Goal: Task Accomplishment & Management: Use online tool/utility

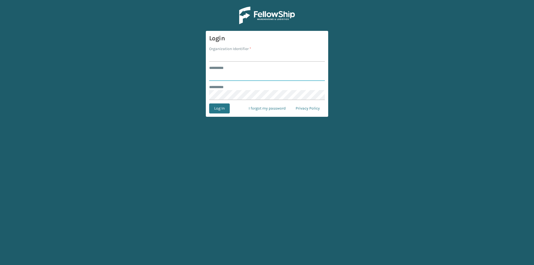
type input "*****"
click at [227, 53] on input "Organization Identifier *" at bounding box center [267, 57] width 116 height 10
type input "[US_STATE]"
click at [221, 110] on button "Log In" at bounding box center [219, 108] width 21 height 10
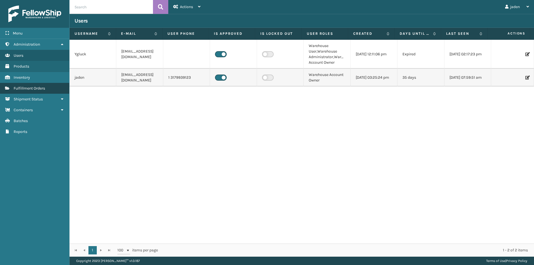
click at [35, 85] on link "Fulfillment Orders" at bounding box center [34, 88] width 69 height 11
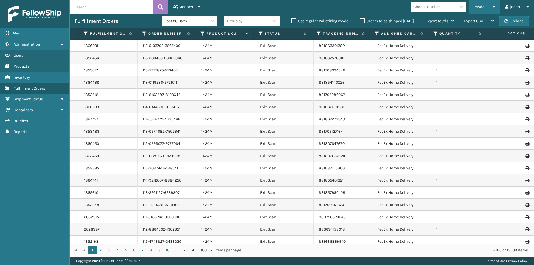
click at [475, 7] on span "Mode" at bounding box center [479, 6] width 10 height 5
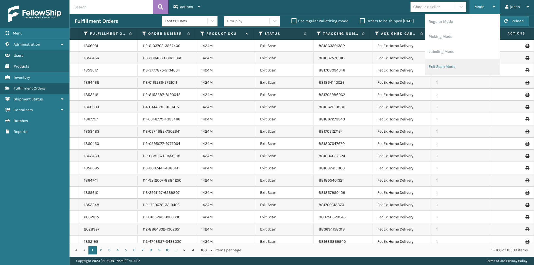
click at [461, 64] on li "Exit Scan Mode" at bounding box center [462, 66] width 75 height 15
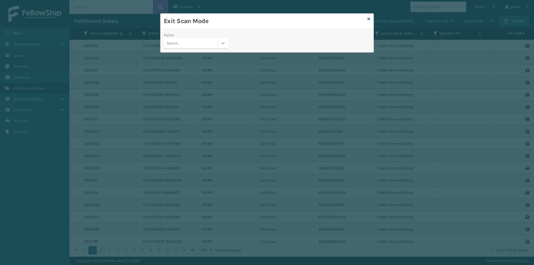
click at [223, 41] on icon at bounding box center [223, 43] width 6 height 6
drag, startPoint x: 215, startPoint y: 49, endPoint x: 433, endPoint y: 13, distance: 221.0
click at [208, 55] on div "No options" at bounding box center [196, 57] width 64 height 10
click at [369, 18] on icon at bounding box center [368, 19] width 3 height 4
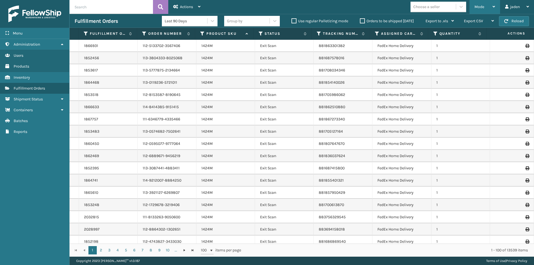
click at [486, 6] on div "Mode" at bounding box center [484, 7] width 21 height 14
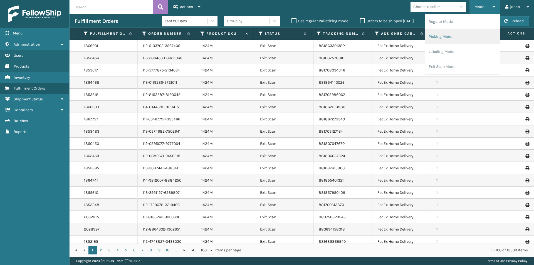
click at [463, 38] on li "Picking Mode" at bounding box center [462, 36] width 75 height 15
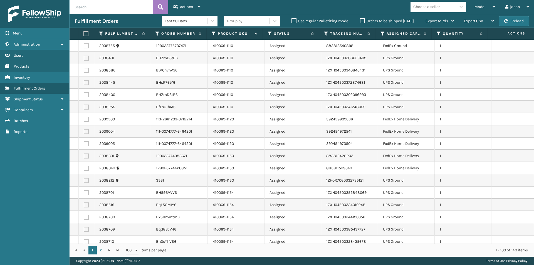
click at [86, 59] on label at bounding box center [86, 58] width 5 height 5
click at [84, 59] on input "checkbox" at bounding box center [84, 58] width 0 height 4
checkbox input "true"
click at [85, 69] on label at bounding box center [86, 70] width 5 height 5
click at [84, 69] on input "checkbox" at bounding box center [84, 70] width 0 height 4
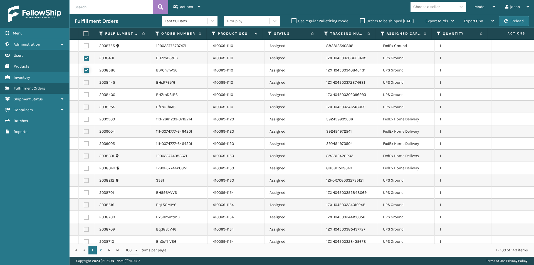
checkbox input "true"
click at [85, 82] on label at bounding box center [86, 82] width 5 height 5
click at [84, 82] on input "checkbox" at bounding box center [84, 82] width 0 height 4
checkbox input "true"
click at [86, 96] on label at bounding box center [86, 94] width 5 height 5
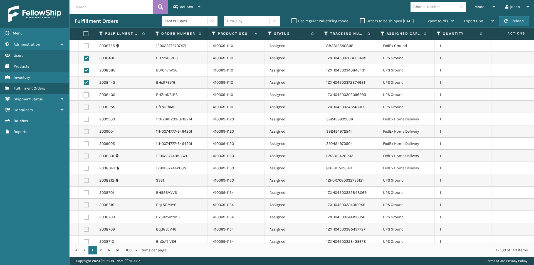
click at [84, 96] on input "checkbox" at bounding box center [84, 94] width 0 height 4
checkbox input "true"
click at [85, 107] on label at bounding box center [86, 107] width 5 height 5
click at [84, 107] on input "checkbox" at bounding box center [84, 107] width 0 height 4
checkbox input "true"
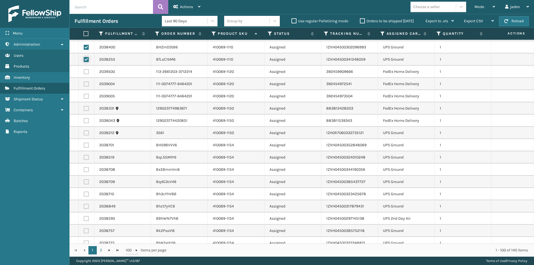
scroll to position [83, 0]
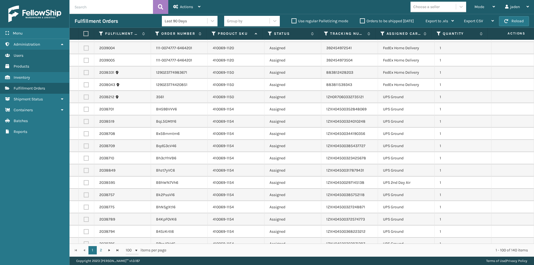
click at [85, 98] on label at bounding box center [86, 97] width 5 height 5
click at [84, 98] on input "checkbox" at bounding box center [84, 97] width 0 height 4
checkbox input "true"
click at [85, 111] on label at bounding box center [86, 109] width 5 height 5
click at [84, 110] on input "checkbox" at bounding box center [84, 109] width 0 height 4
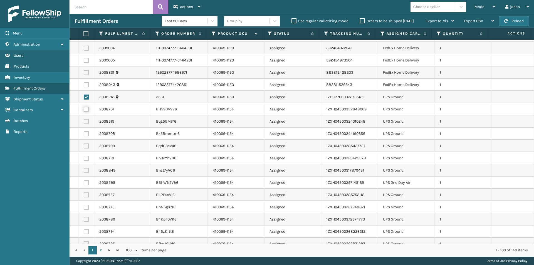
checkbox input "true"
click at [85, 120] on label at bounding box center [86, 121] width 5 height 5
click at [84, 120] on input "checkbox" at bounding box center [84, 121] width 0 height 4
checkbox input "true"
click at [87, 134] on label at bounding box center [86, 133] width 5 height 5
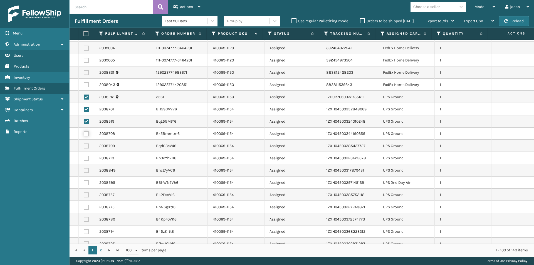
click at [84, 134] on input "checkbox" at bounding box center [84, 133] width 0 height 4
checkbox input "true"
click at [86, 146] on label at bounding box center [86, 145] width 5 height 5
click at [84, 146] on input "checkbox" at bounding box center [84, 145] width 0 height 4
checkbox input "true"
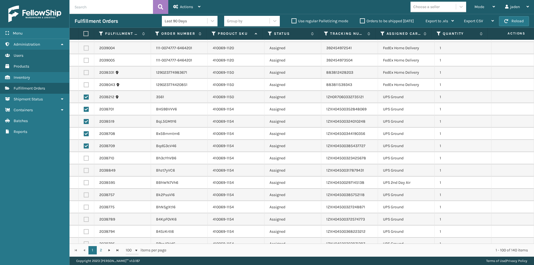
click at [84, 158] on label at bounding box center [86, 158] width 5 height 5
click at [84, 158] on input "checkbox" at bounding box center [84, 158] width 0 height 4
checkbox input "true"
click at [86, 231] on label at bounding box center [86, 231] width 5 height 5
click at [84, 231] on input "checkbox" at bounding box center [84, 231] width 0 height 4
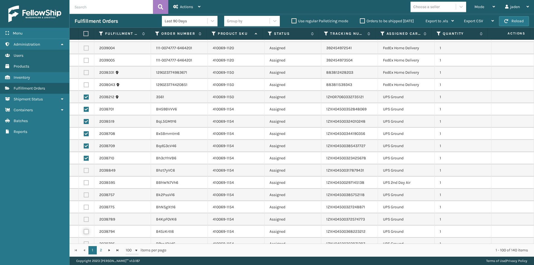
checkbox input "true"
click at [86, 220] on label at bounding box center [86, 219] width 5 height 5
click at [84, 220] on input "checkbox" at bounding box center [84, 219] width 0 height 4
checkbox input "true"
click at [86, 206] on label at bounding box center [86, 207] width 5 height 5
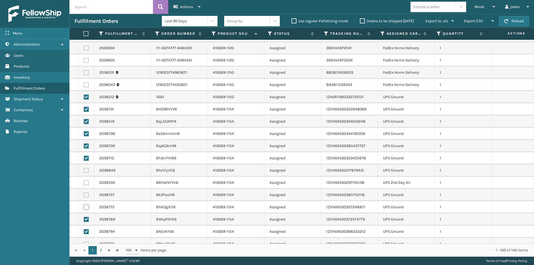
click at [84, 206] on input "checkbox" at bounding box center [84, 207] width 0 height 4
checkbox input "true"
click at [86, 196] on label at bounding box center [86, 194] width 5 height 5
click at [84, 196] on input "checkbox" at bounding box center [84, 194] width 0 height 4
checkbox input "true"
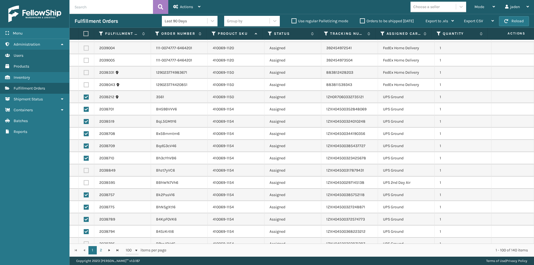
click at [86, 184] on label at bounding box center [86, 182] width 5 height 5
click at [84, 184] on input "checkbox" at bounding box center [84, 182] width 0 height 4
checkbox input "true"
click at [84, 171] on label at bounding box center [86, 170] width 5 height 5
click at [84, 171] on input "checkbox" at bounding box center [84, 170] width 0 height 4
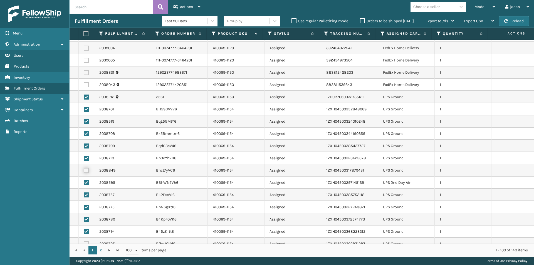
checkbox input "true"
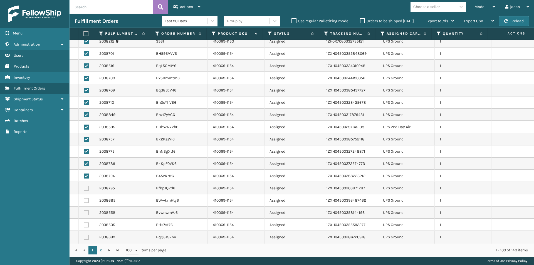
click at [88, 238] on label at bounding box center [86, 237] width 5 height 5
click at [84, 238] on input "checkbox" at bounding box center [84, 237] width 0 height 4
checkbox input "true"
click at [84, 223] on label at bounding box center [86, 224] width 5 height 5
click at [84, 223] on input "checkbox" at bounding box center [84, 224] width 0 height 4
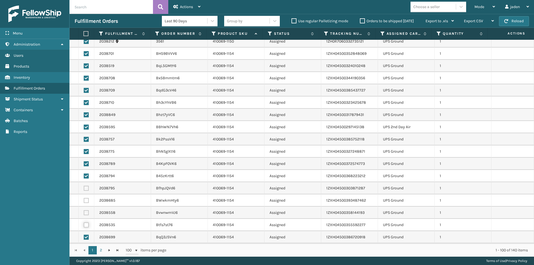
checkbox input "true"
click at [86, 211] on label at bounding box center [86, 212] width 5 height 5
click at [84, 211] on input "checkbox" at bounding box center [84, 212] width 0 height 4
checkbox input "true"
click at [85, 200] on label at bounding box center [86, 200] width 5 height 5
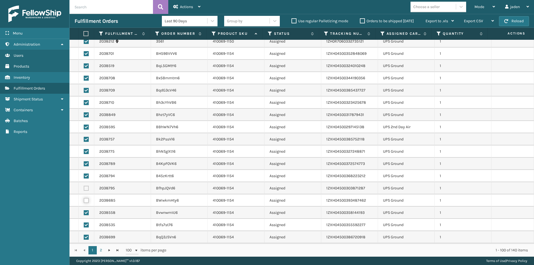
click at [84, 200] on input "checkbox" at bounding box center [84, 200] width 0 height 4
checkbox input "true"
click at [86, 185] on td at bounding box center [87, 188] width 16 height 12
click at [86, 187] on label at bounding box center [86, 188] width 5 height 5
click at [84, 187] on input "checkbox" at bounding box center [84, 188] width 0 height 4
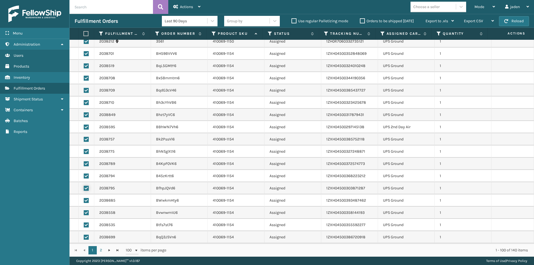
checkbox input "true"
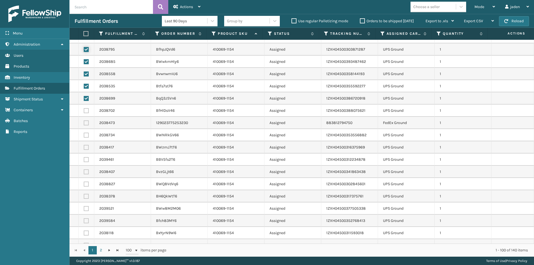
scroll to position [278, 0]
click at [86, 109] on label at bounding box center [86, 110] width 5 height 5
click at [84, 109] on input "checkbox" at bounding box center [84, 110] width 0 height 4
checkbox input "true"
click at [87, 135] on label at bounding box center [86, 134] width 5 height 5
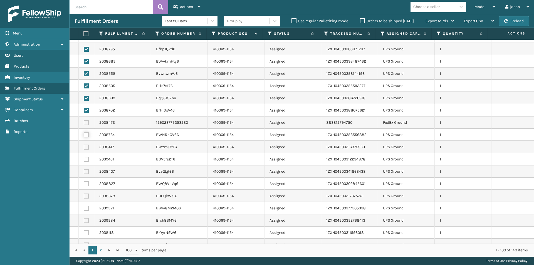
click at [84, 135] on input "checkbox" at bounding box center [84, 134] width 0 height 4
checkbox input "true"
click at [87, 147] on label at bounding box center [86, 147] width 5 height 5
click at [84, 147] on input "checkbox" at bounding box center [84, 147] width 0 height 4
checkbox input "true"
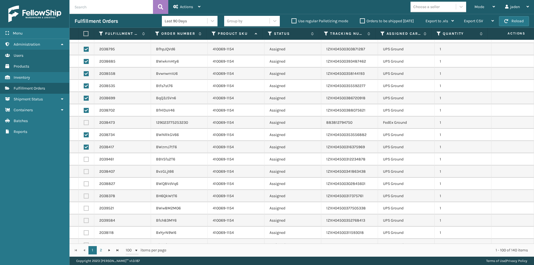
click at [86, 160] on label at bounding box center [86, 159] width 5 height 5
click at [84, 160] on input "checkbox" at bounding box center [84, 159] width 0 height 4
checkbox input "true"
drag, startPoint x: 86, startPoint y: 171, endPoint x: 86, endPoint y: 174, distance: 3.1
click at [86, 172] on label at bounding box center [86, 171] width 5 height 5
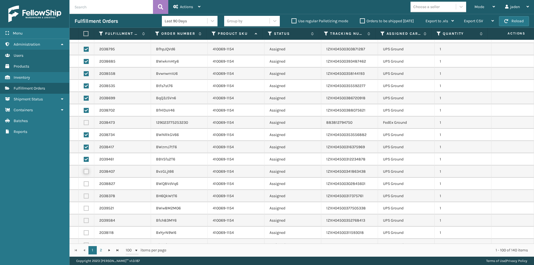
click at [84, 172] on input "checkbox" at bounding box center [84, 171] width 0 height 4
checkbox input "true"
drag, startPoint x: 86, startPoint y: 181, endPoint x: 84, endPoint y: 187, distance: 6.9
click at [86, 182] on td at bounding box center [87, 184] width 16 height 12
click at [86, 196] on label at bounding box center [86, 196] width 5 height 5
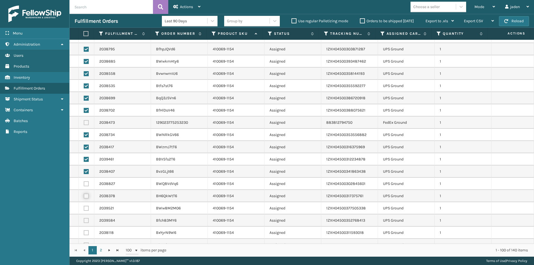
click at [84, 196] on input "checkbox" at bounding box center [84, 196] width 0 height 4
checkbox input "true"
click at [86, 183] on label at bounding box center [86, 183] width 5 height 5
click at [84, 183] on input "checkbox" at bounding box center [84, 183] width 0 height 4
checkbox input "true"
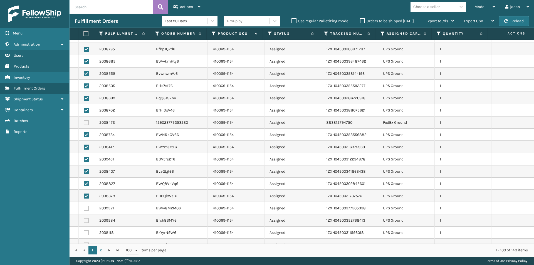
click at [85, 232] on label at bounding box center [86, 232] width 5 height 5
click at [84, 232] on input "checkbox" at bounding box center [84, 232] width 0 height 4
checkbox input "true"
click at [86, 218] on label at bounding box center [86, 220] width 5 height 5
click at [84, 218] on input "checkbox" at bounding box center [84, 220] width 0 height 4
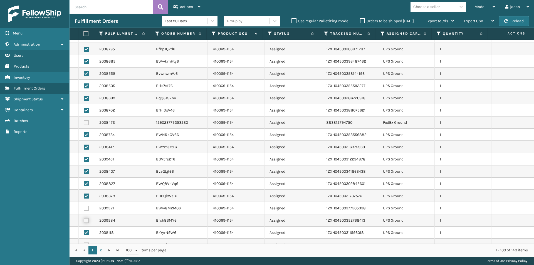
checkbox input "true"
click at [86, 209] on label at bounding box center [86, 208] width 5 height 5
click at [84, 209] on input "checkbox" at bounding box center [84, 208] width 0 height 4
checkbox input "true"
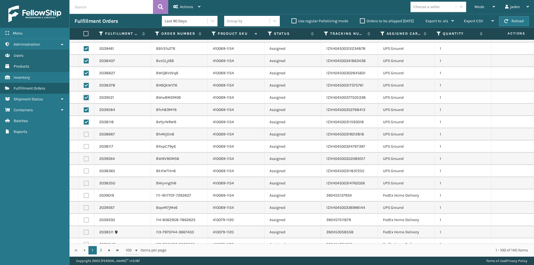
scroll to position [389, 0]
click at [83, 184] on td at bounding box center [87, 183] width 16 height 12
click at [86, 171] on label at bounding box center [86, 170] width 5 height 5
click at [84, 171] on input "checkbox" at bounding box center [84, 170] width 0 height 4
checkbox input "true"
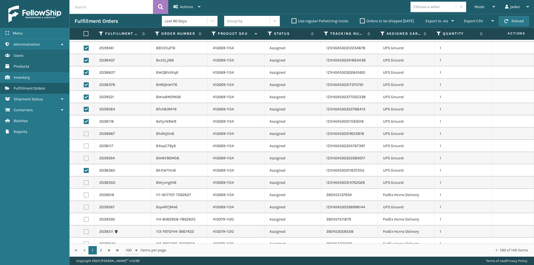
click at [86, 182] on label at bounding box center [86, 182] width 5 height 5
click at [84, 182] on input "checkbox" at bounding box center [84, 182] width 0 height 4
checkbox input "true"
click at [86, 159] on label at bounding box center [86, 158] width 5 height 5
click at [84, 159] on input "checkbox" at bounding box center [84, 158] width 0 height 4
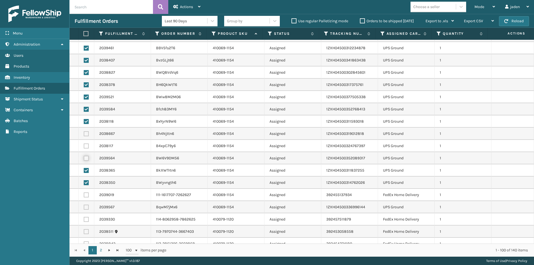
checkbox input "true"
click at [86, 146] on label at bounding box center [86, 145] width 5 height 5
click at [84, 146] on input "checkbox" at bounding box center [84, 145] width 0 height 4
checkbox input "true"
click at [86, 133] on label at bounding box center [86, 133] width 5 height 5
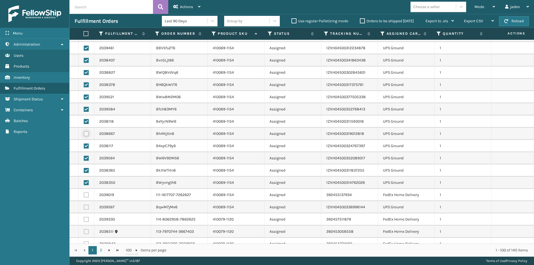
click at [84, 133] on input "checkbox" at bounding box center [84, 133] width 0 height 4
checkbox input "true"
click at [86, 206] on label at bounding box center [86, 207] width 5 height 5
click at [84, 206] on input "checkbox" at bounding box center [84, 207] width 0 height 4
checkbox input "true"
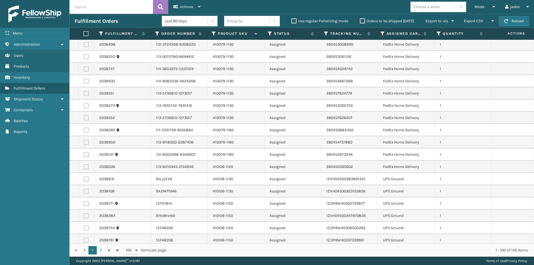
scroll to position [667, 0]
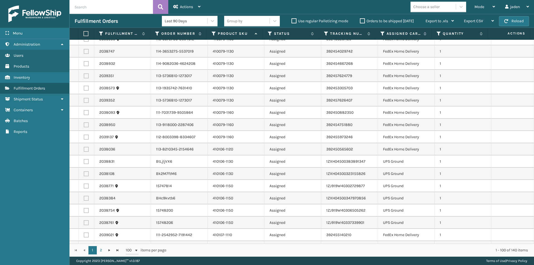
click at [87, 162] on label at bounding box center [86, 161] width 5 height 5
click at [84, 162] on input "checkbox" at bounding box center [84, 161] width 0 height 4
checkbox input "true"
click at [85, 175] on label at bounding box center [86, 173] width 5 height 5
click at [84, 175] on input "checkbox" at bounding box center [84, 173] width 0 height 4
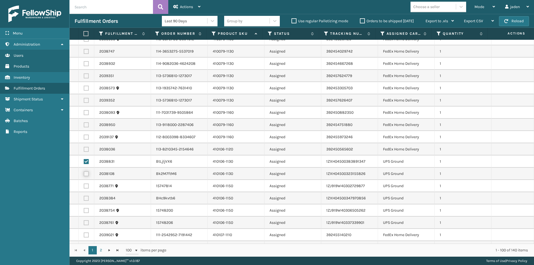
checkbox input "true"
click at [87, 35] on label at bounding box center [85, 33] width 4 height 5
click at [84, 35] on input "checkbox" at bounding box center [83, 34] width 0 height 4
checkbox input "true"
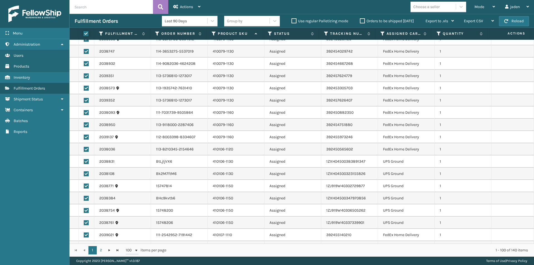
checkbox input "true"
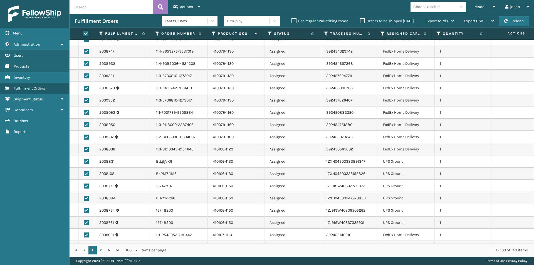
checkbox input "true"
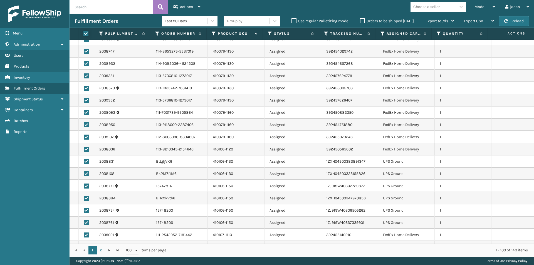
checkbox input "true"
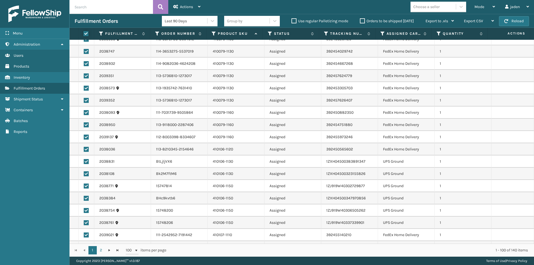
checkbox input "true"
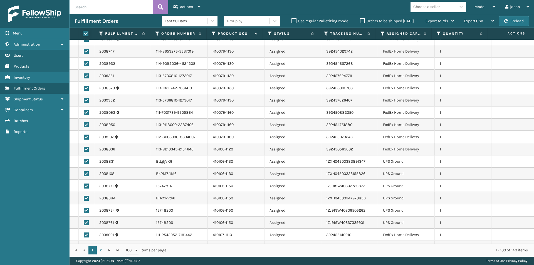
checkbox input "true"
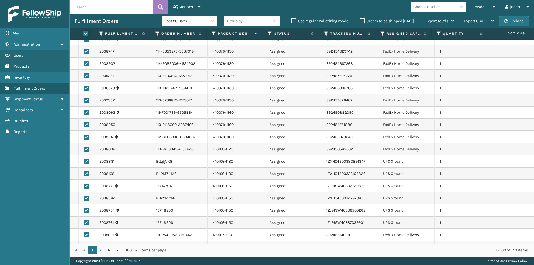
checkbox input "true"
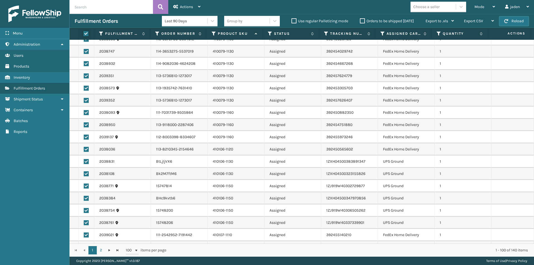
checkbox input "true"
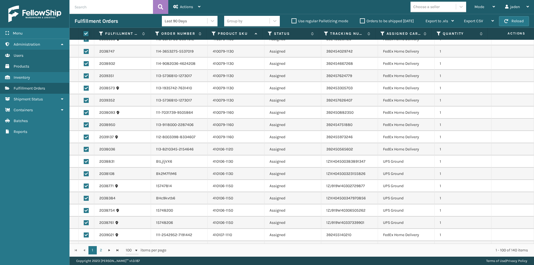
checkbox input "true"
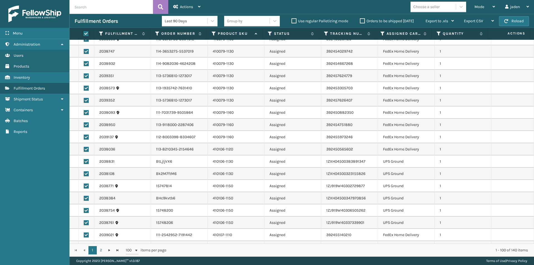
checkbox input "true"
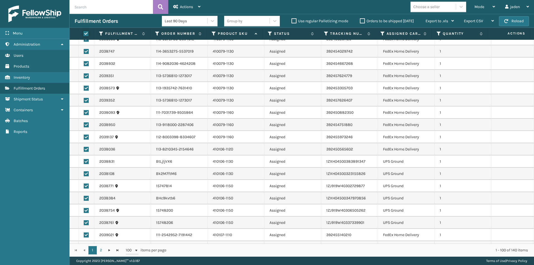
checkbox input "true"
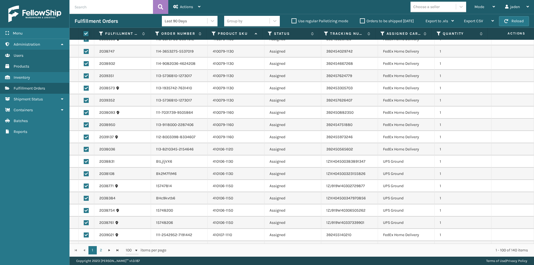
checkbox input "true"
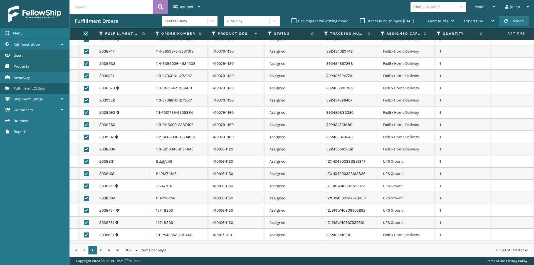
checkbox input "true"
click at [87, 35] on label at bounding box center [85, 33] width 4 height 5
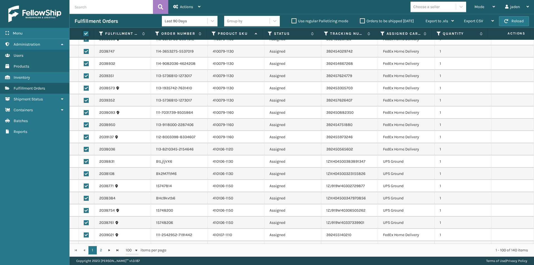
click at [84, 35] on input "checkbox" at bounding box center [83, 34] width 0 height 4
checkbox input "false"
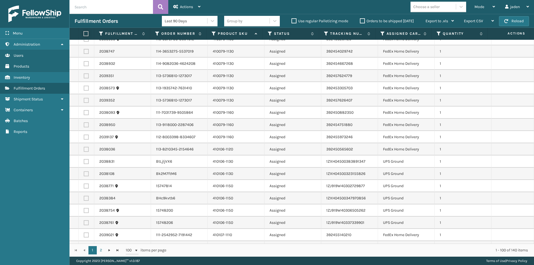
checkbox input "false"
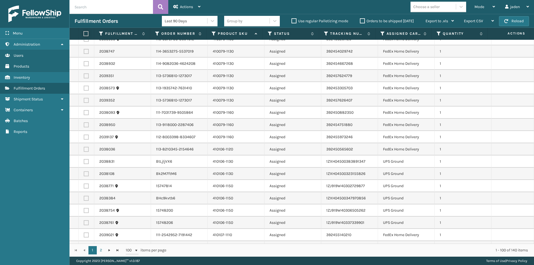
checkbox input "false"
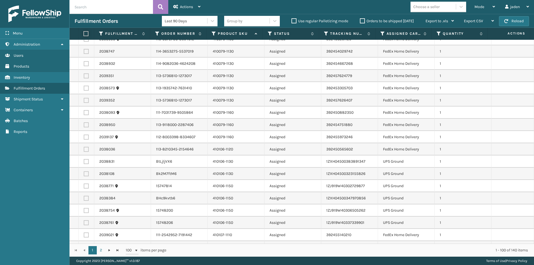
checkbox input "false"
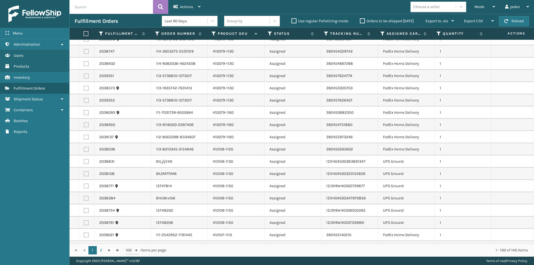
checkbox input "false"
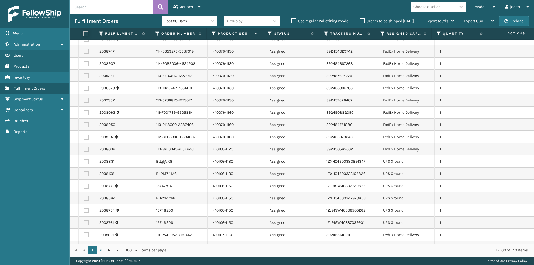
checkbox input "false"
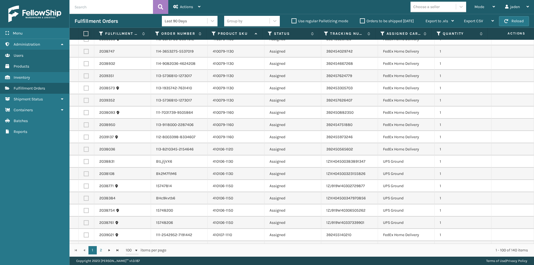
checkbox input "false"
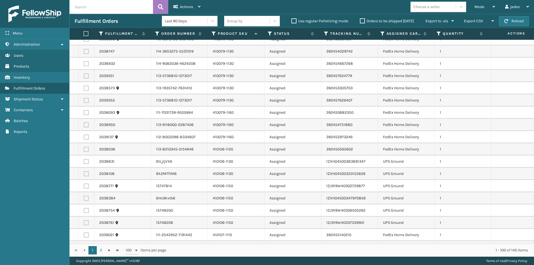
checkbox input "false"
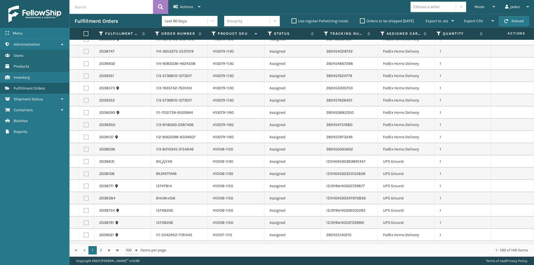
checkbox input "false"
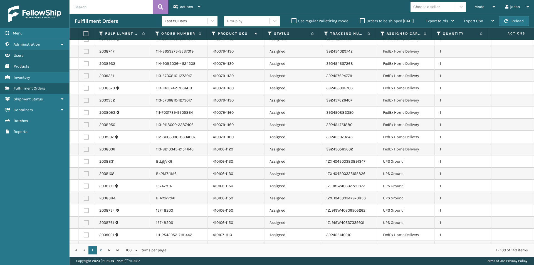
checkbox input "false"
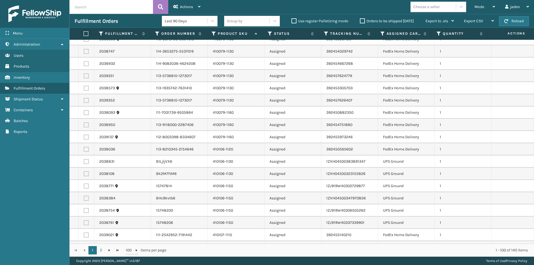
checkbox input "false"
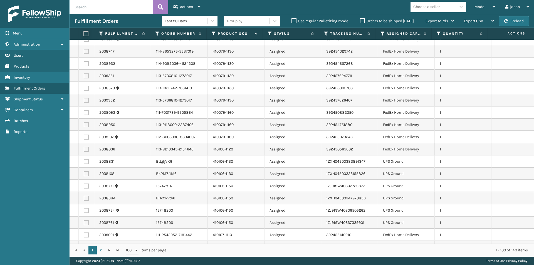
checkbox input "false"
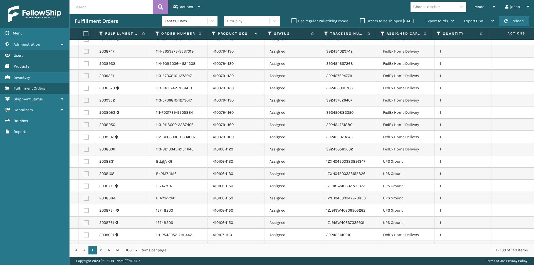
checkbox input "false"
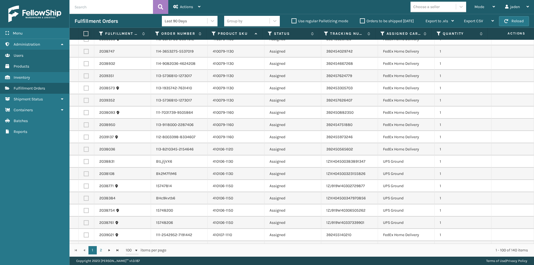
checkbox input "false"
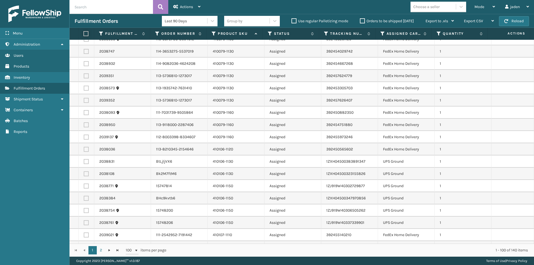
checkbox input "false"
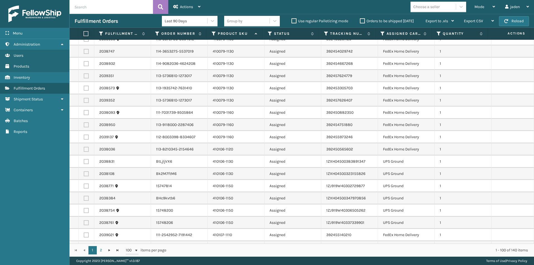
checkbox input "false"
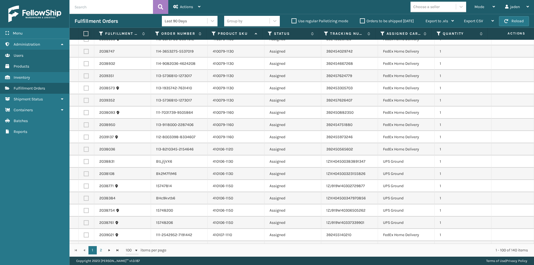
checkbox input "false"
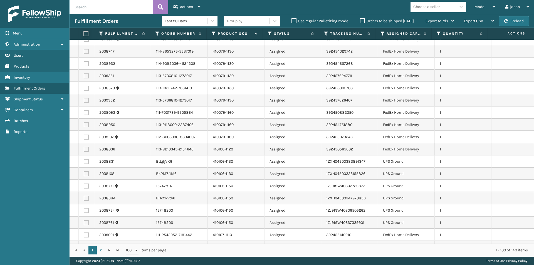
checkbox input "false"
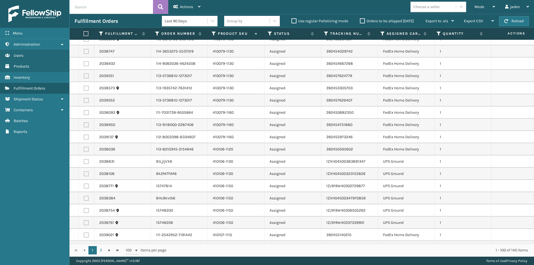
checkbox input "false"
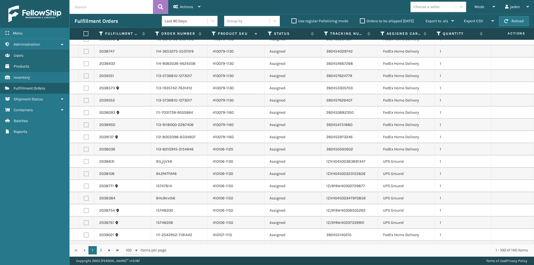
checkbox input "false"
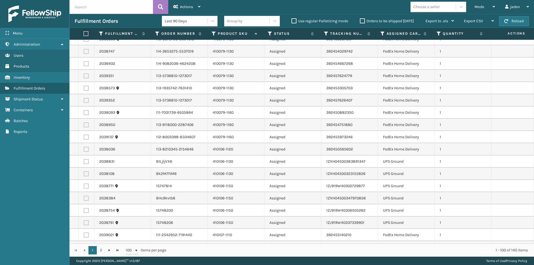
checkbox input "false"
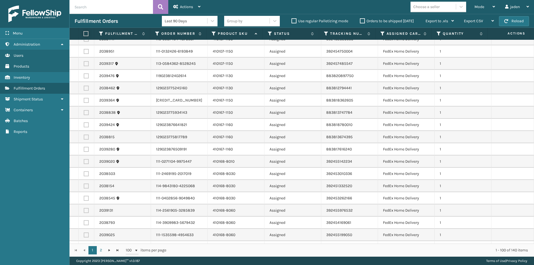
scroll to position [1020, 0]
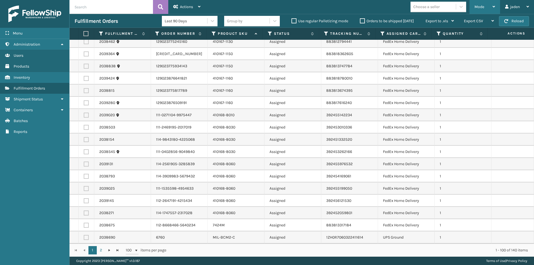
click at [482, 6] on span "Mode" at bounding box center [479, 6] width 10 height 5
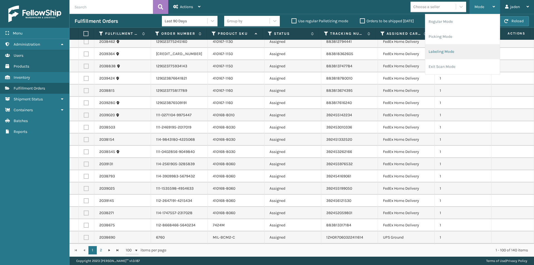
click at [436, 54] on li "Labeling Mode" at bounding box center [462, 51] width 75 height 15
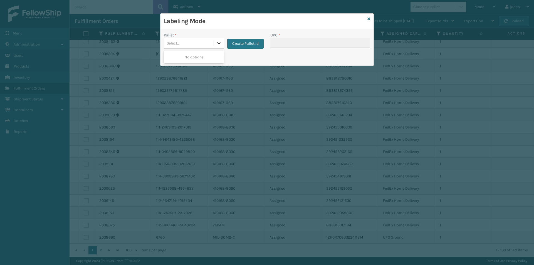
click at [217, 42] on icon at bounding box center [219, 43] width 6 height 6
click at [235, 46] on button "Create Pallet Id" at bounding box center [245, 44] width 36 height 10
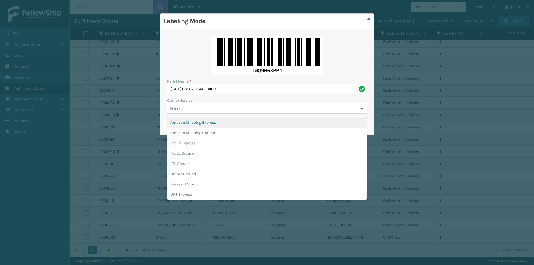
drag, startPoint x: 222, startPoint y: 106, endPoint x: 218, endPoint y: 110, distance: 5.5
click at [222, 107] on div "Select..." at bounding box center [261, 108] width 189 height 9
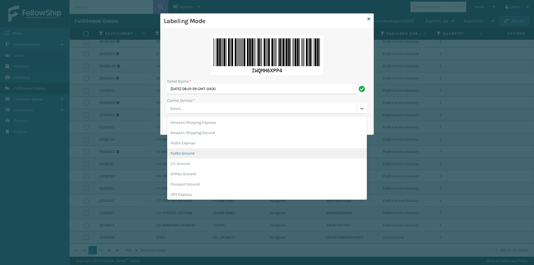
click at [193, 154] on div "FedEx Ground" at bounding box center [267, 153] width 200 height 10
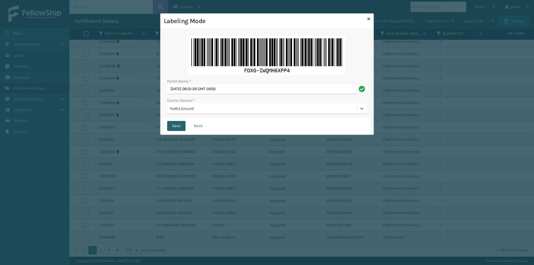
click at [177, 125] on button "Save" at bounding box center [176, 126] width 18 height 10
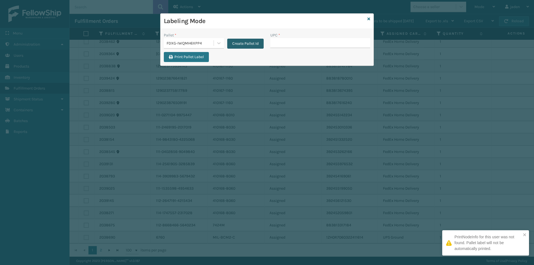
click at [240, 43] on button "Create Pallet Id" at bounding box center [245, 44] width 36 height 10
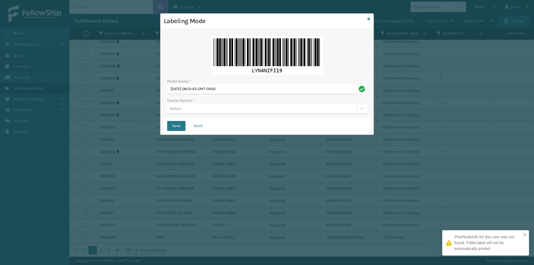
drag, startPoint x: 212, startPoint y: 111, endPoint x: 209, endPoint y: 113, distance: 4.0
click at [212, 111] on div "Select..." at bounding box center [261, 108] width 189 height 9
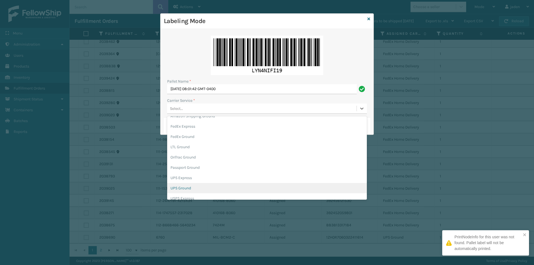
scroll to position [32, 0]
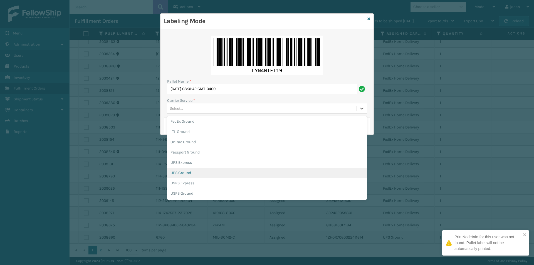
click at [175, 172] on div "UPS Ground" at bounding box center [267, 173] width 200 height 10
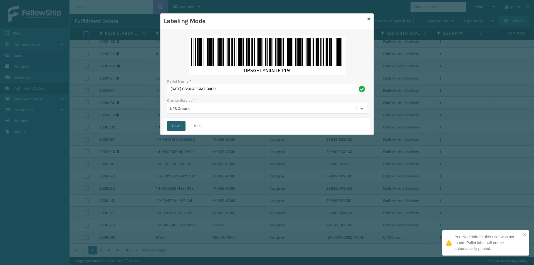
click at [179, 124] on button "Save" at bounding box center [176, 126] width 18 height 10
